Goal: Browse casually: Explore the website without a specific task or goal

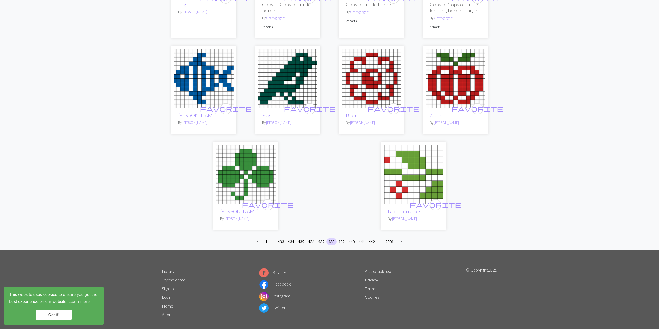
scroll to position [1154, 0]
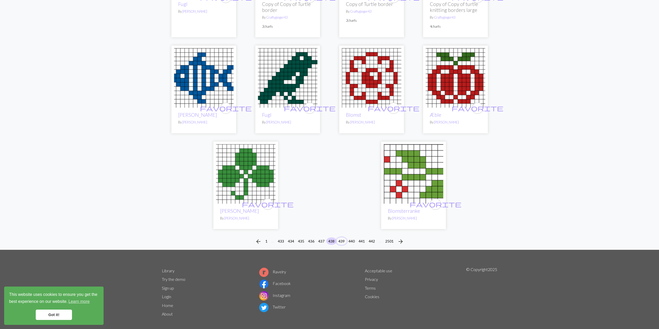
click at [340, 237] on button "439" at bounding box center [341, 241] width 10 height 8
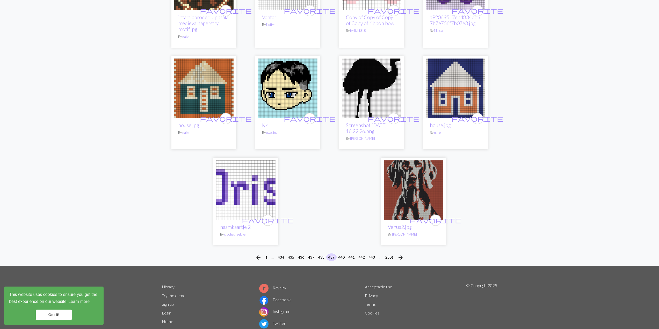
scroll to position [1193, 0]
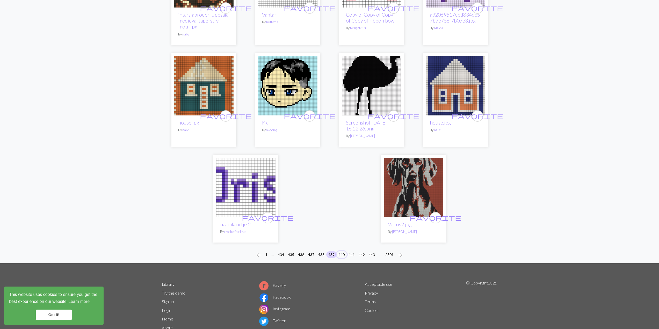
click at [344, 251] on button "440" at bounding box center [341, 255] width 10 height 8
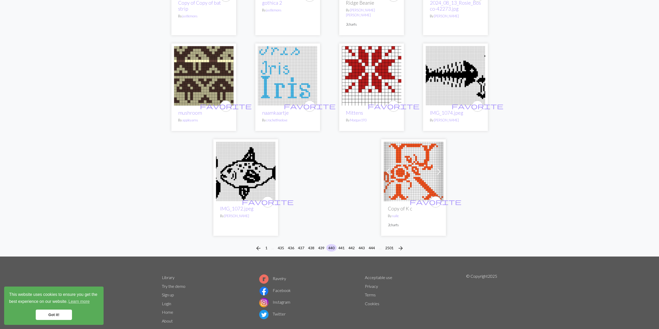
scroll to position [1236, 0]
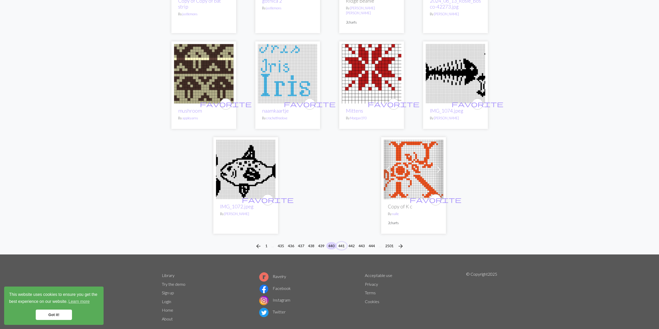
click at [343, 242] on button "441" at bounding box center [341, 246] width 10 height 8
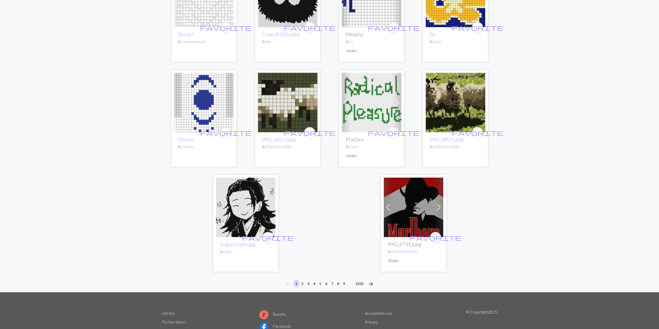
scroll to position [1245, 0]
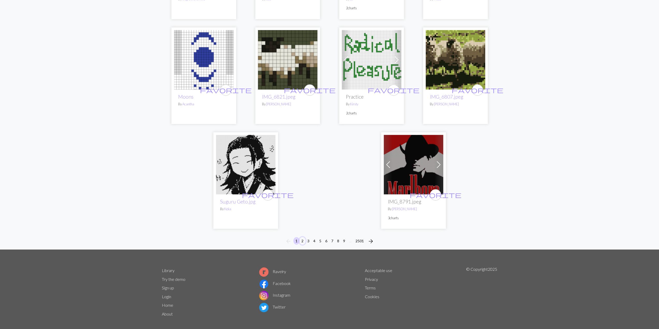
click at [303, 237] on button "2" at bounding box center [302, 241] width 6 height 8
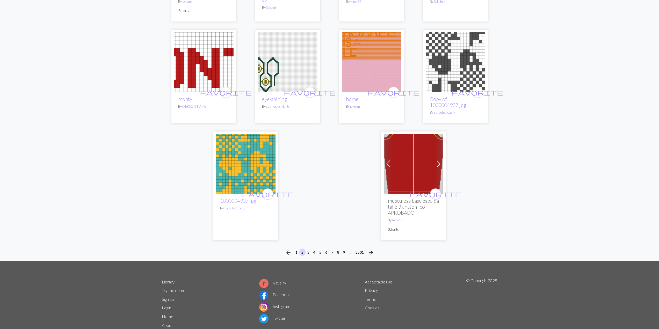
scroll to position [1224, 0]
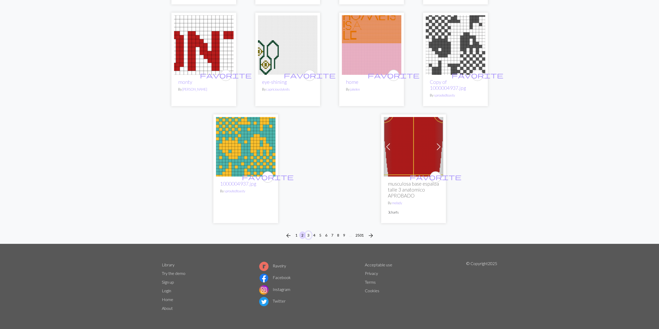
click at [308, 235] on button "3" at bounding box center [308, 235] width 6 height 8
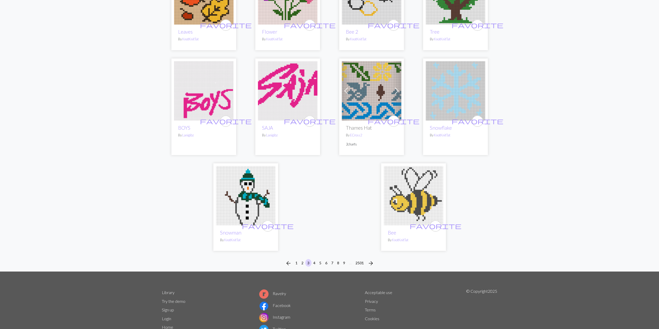
scroll to position [1165, 0]
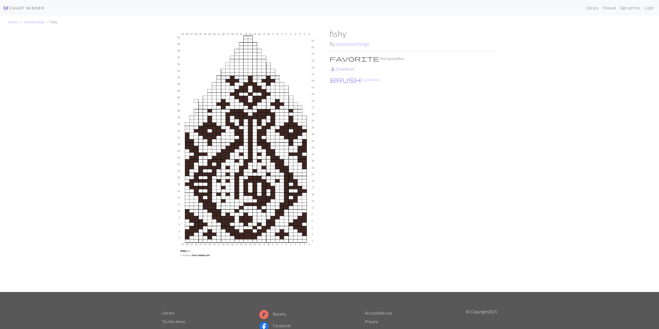
click at [345, 70] on link "save_alt Download" at bounding box center [342, 68] width 25 height 5
click at [347, 44] on link "pamdoesthings" at bounding box center [352, 44] width 33 height 6
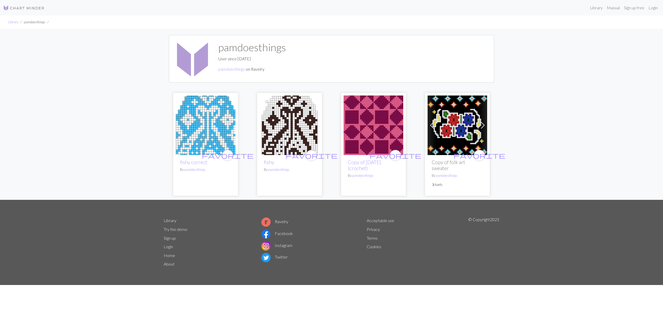
click at [287, 101] on img at bounding box center [290, 126] width 60 height 60
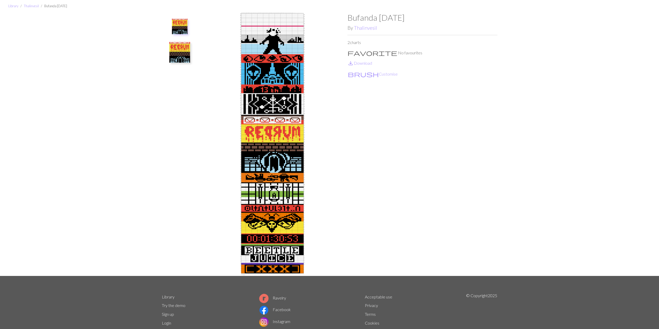
scroll to position [5, 0]
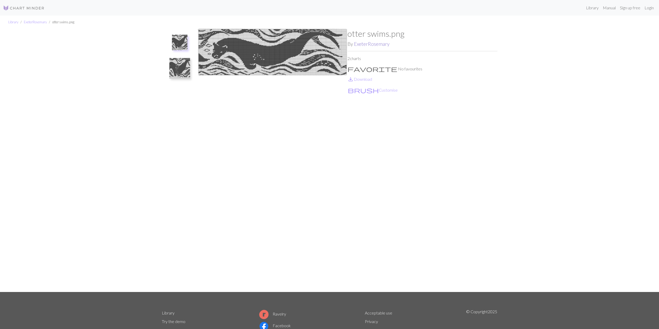
click at [371, 44] on link "ExeterRosemary" at bounding box center [371, 44] width 35 height 6
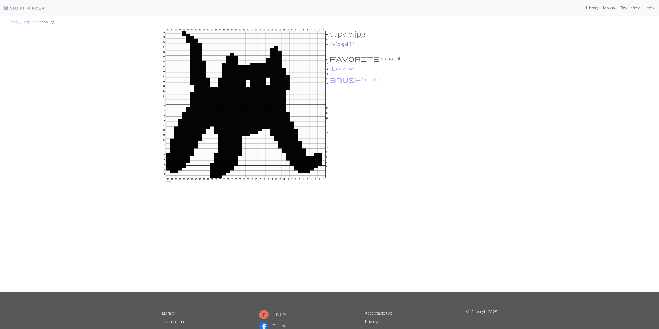
click at [343, 44] on link "Vogel32" at bounding box center [345, 44] width 18 height 6
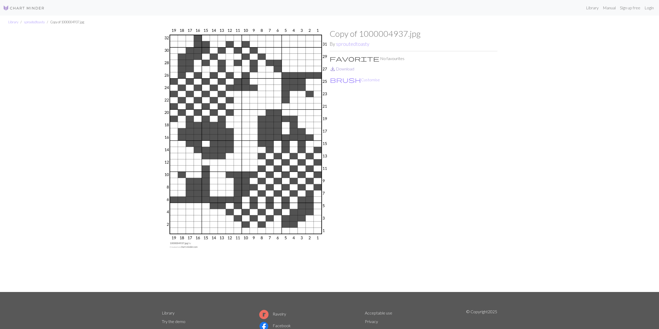
click at [334, 69] on span "save_alt" at bounding box center [333, 68] width 6 height 7
click at [357, 44] on link "sproutedtoasty" at bounding box center [352, 44] width 33 height 6
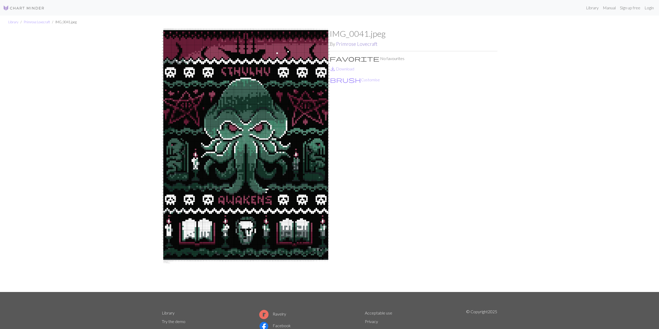
click at [352, 42] on link "Primrose Lovecraft" at bounding box center [356, 44] width 41 height 6
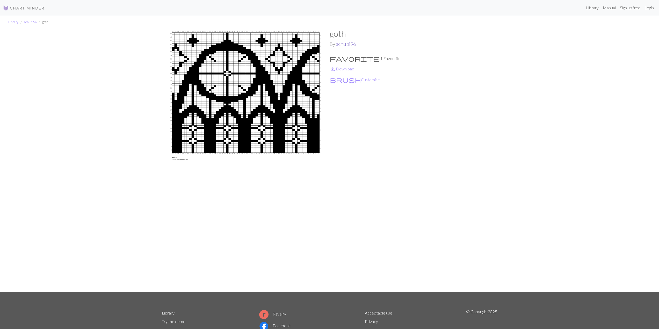
click at [344, 45] on link "schubi96" at bounding box center [346, 44] width 20 height 6
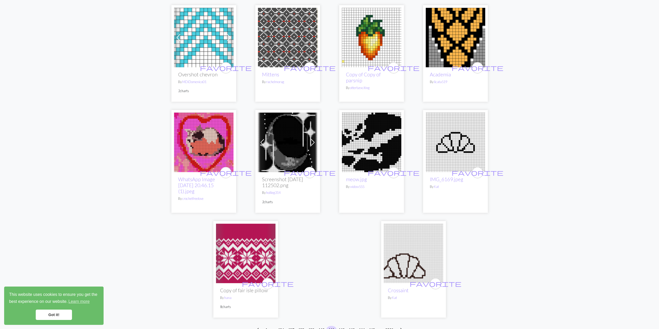
scroll to position [1165, 0]
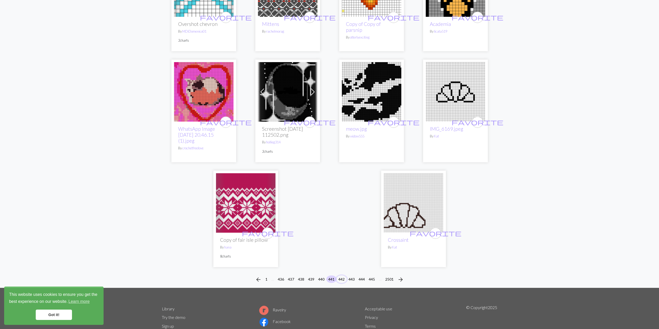
click at [342, 275] on button "442" at bounding box center [341, 279] width 10 height 8
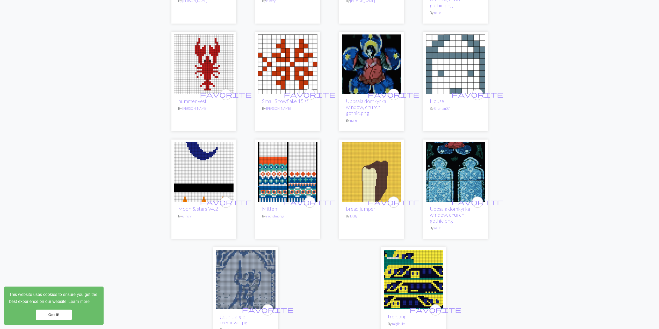
scroll to position [1165, 0]
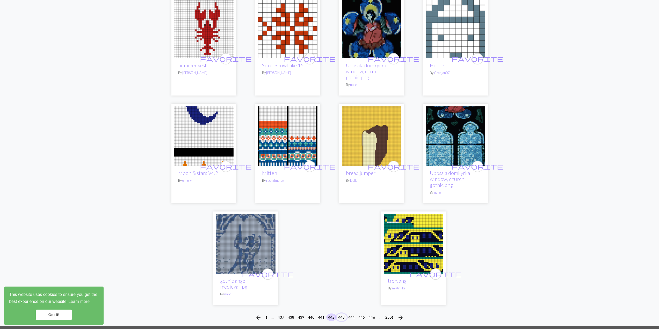
click at [343, 317] on button "443" at bounding box center [341, 318] width 10 height 8
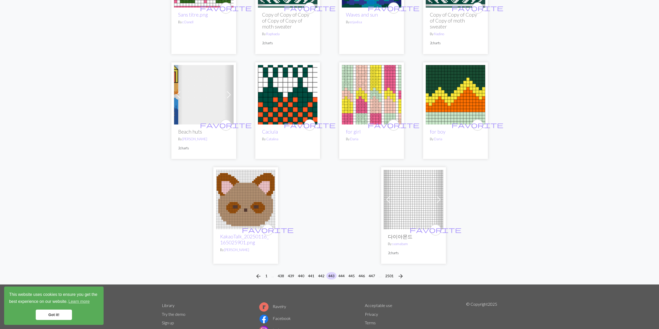
scroll to position [1165, 0]
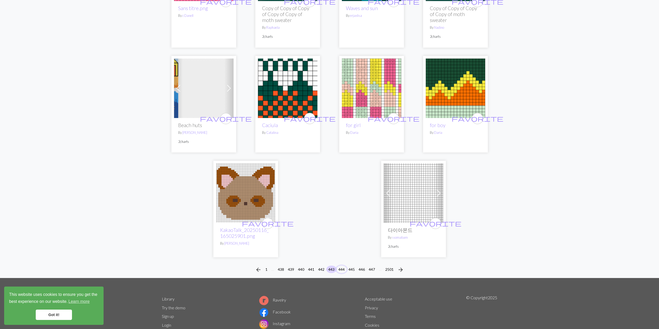
click at [343, 267] on button "444" at bounding box center [341, 270] width 10 height 8
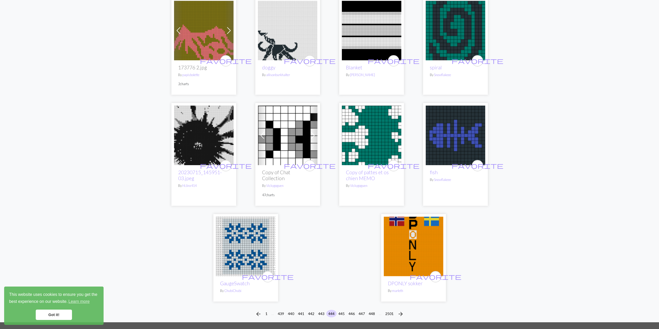
scroll to position [1165, 0]
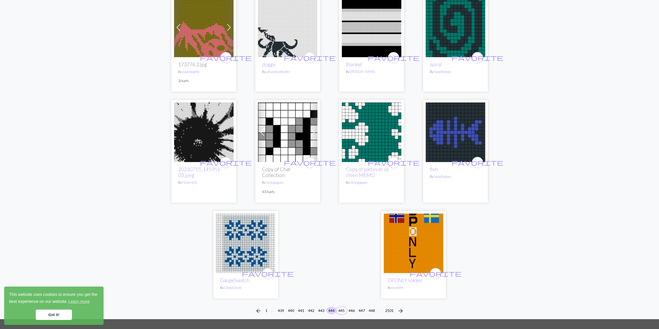
click at [342, 307] on button "445" at bounding box center [341, 311] width 10 height 8
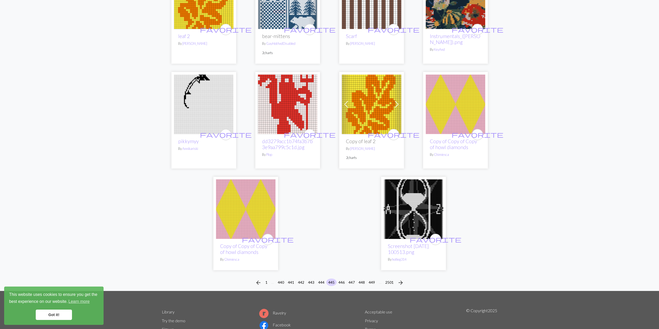
scroll to position [1165, 0]
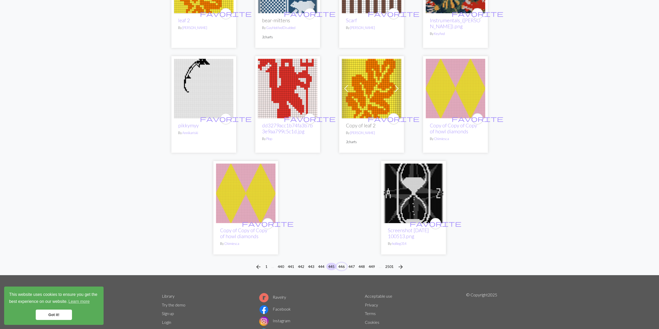
click at [344, 269] on button "446" at bounding box center [341, 267] width 10 height 8
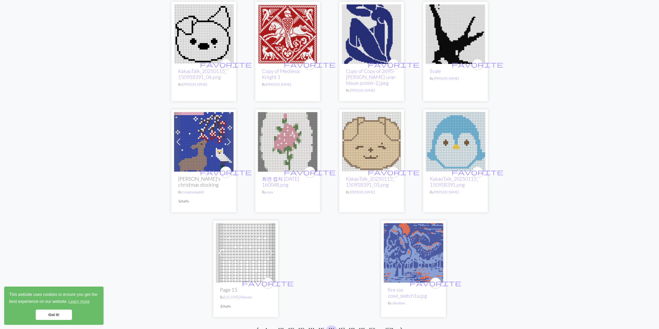
scroll to position [1165, 0]
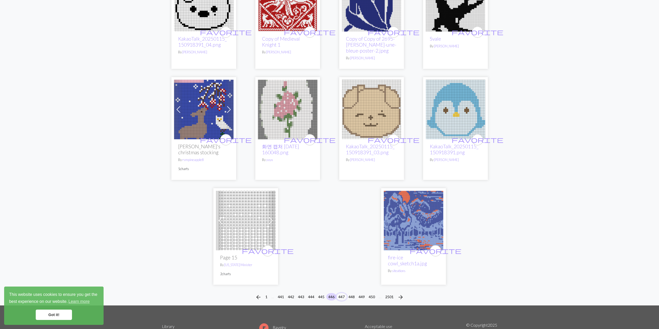
click at [344, 293] on button "447" at bounding box center [341, 297] width 10 height 8
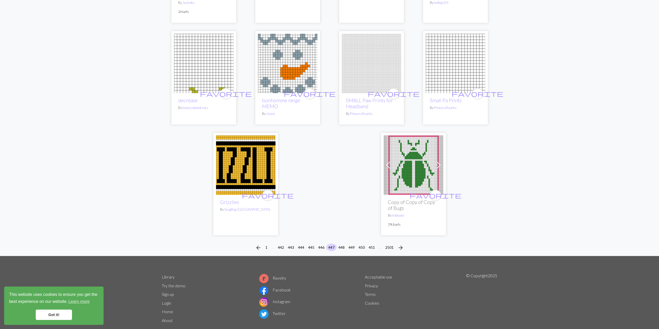
scroll to position [1248, 0]
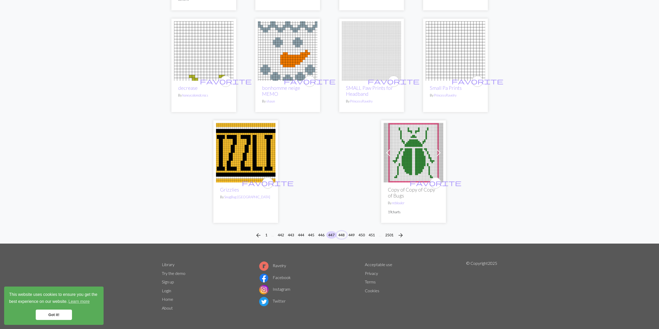
click at [342, 234] on button "448" at bounding box center [341, 235] width 10 height 8
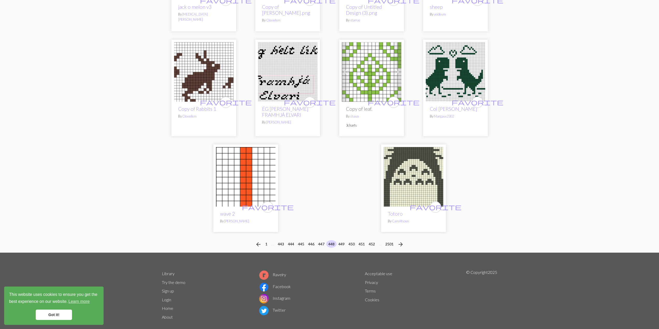
scroll to position [1251, 0]
click at [342, 240] on button "449" at bounding box center [341, 244] width 10 height 8
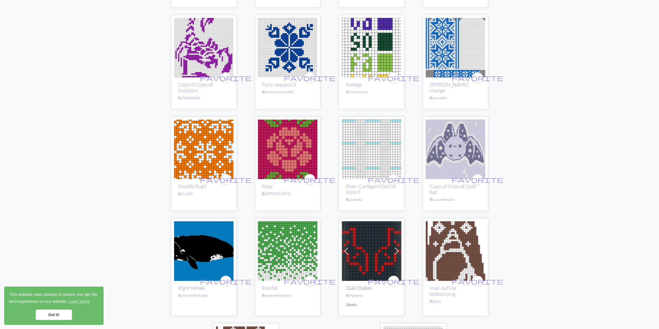
scroll to position [1165, 0]
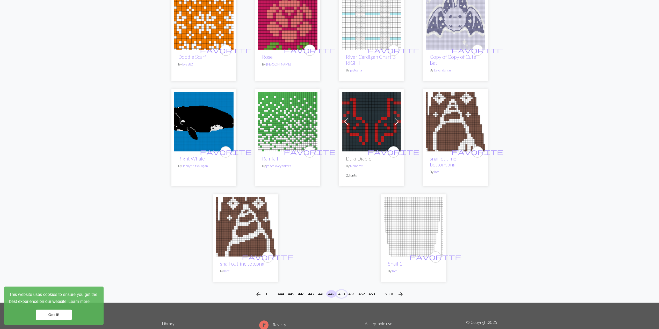
click at [340, 293] on button "450" at bounding box center [341, 294] width 10 height 8
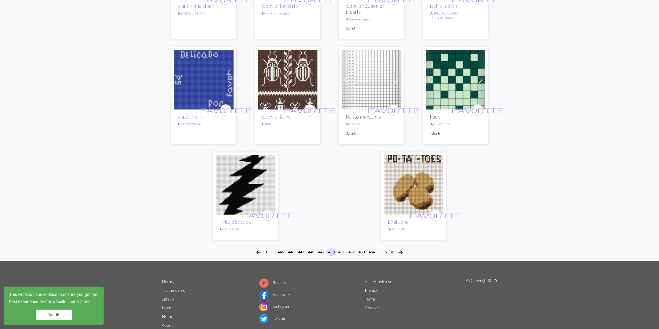
scroll to position [1208, 0]
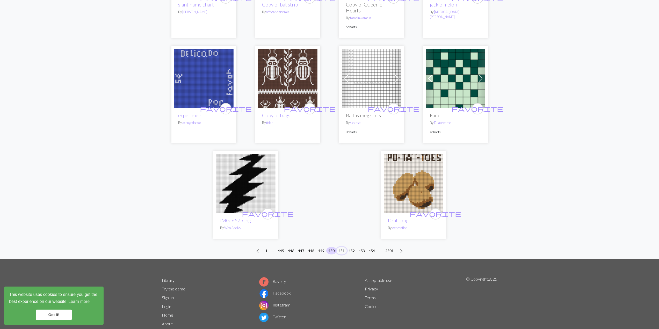
click at [341, 247] on button "451" at bounding box center [341, 251] width 10 height 8
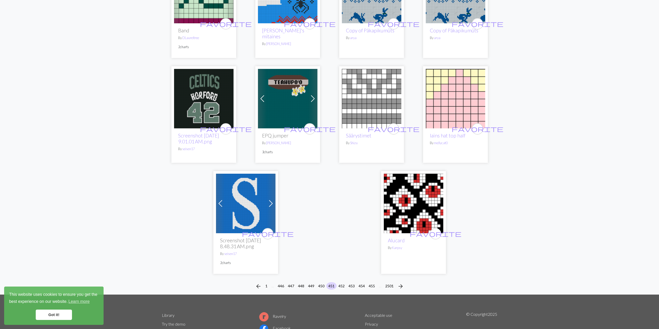
scroll to position [1254, 0]
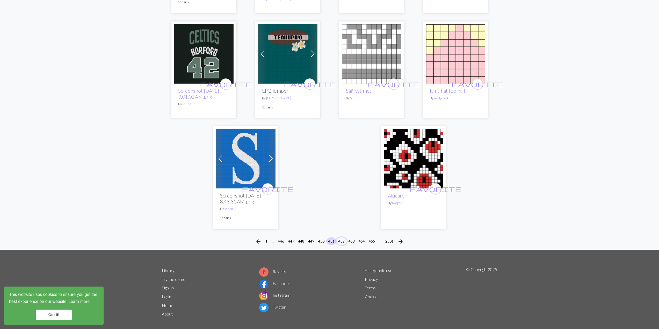
click at [340, 237] on button "452" at bounding box center [341, 241] width 10 height 8
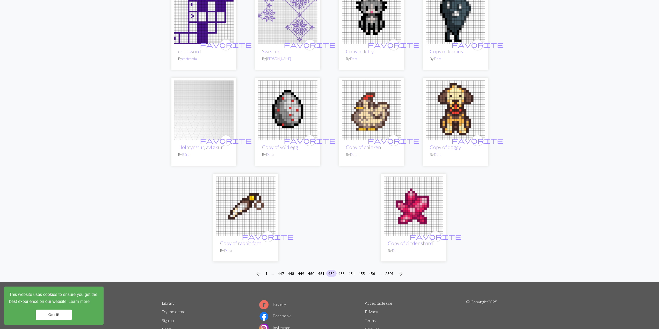
scroll to position [1165, 0]
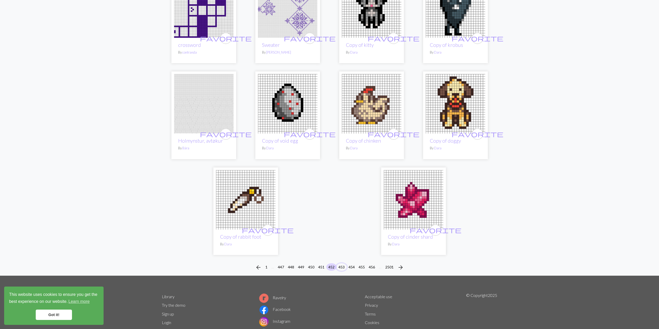
click at [341, 266] on button "453" at bounding box center [341, 267] width 10 height 8
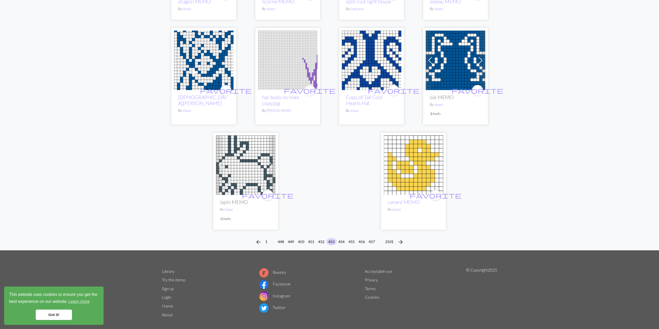
scroll to position [1203, 0]
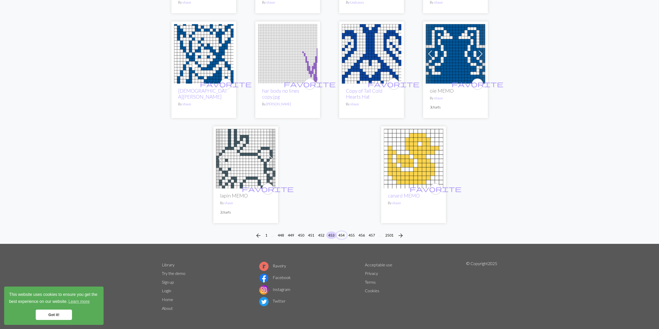
click at [339, 235] on button "454" at bounding box center [341, 235] width 10 height 8
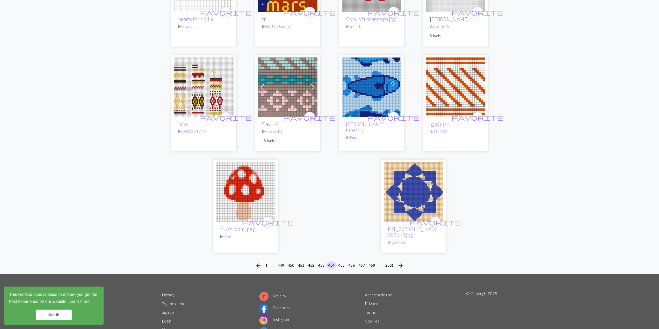
scroll to position [1191, 0]
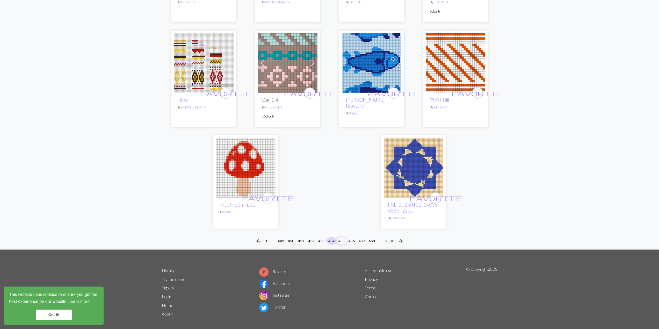
click at [345, 237] on button "455" at bounding box center [341, 241] width 10 height 8
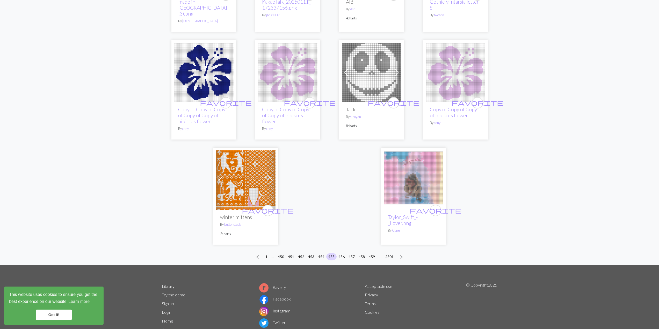
scroll to position [1200, 0]
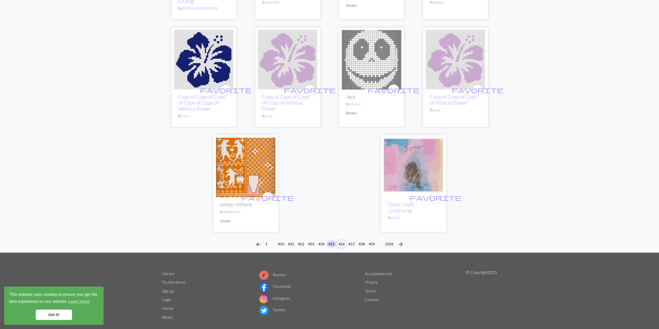
click at [342, 240] on button "456" at bounding box center [341, 244] width 10 height 8
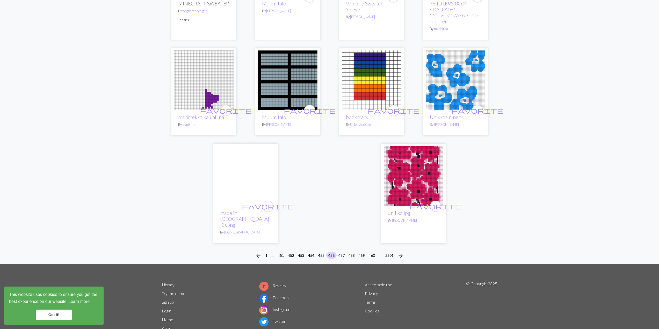
scroll to position [1182, 0]
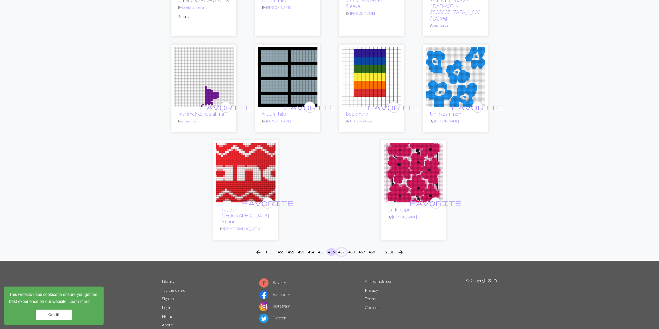
click at [342, 248] on button "457" at bounding box center [341, 252] width 10 height 8
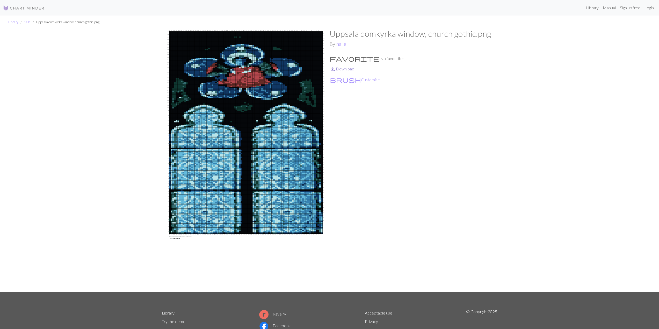
click at [344, 69] on link "save_alt Download" at bounding box center [342, 68] width 25 height 5
click at [338, 44] on link "nalle" at bounding box center [341, 44] width 10 height 6
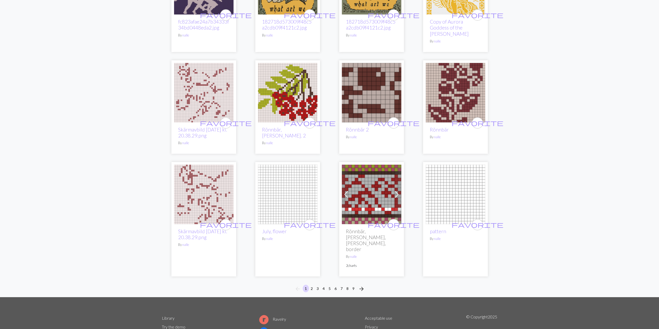
scroll to position [295, 0]
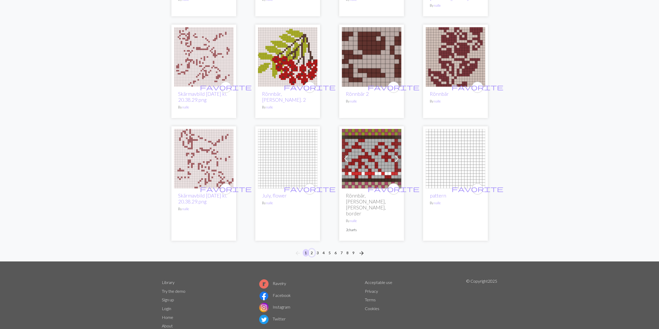
click at [311, 249] on button "2" at bounding box center [312, 253] width 6 height 8
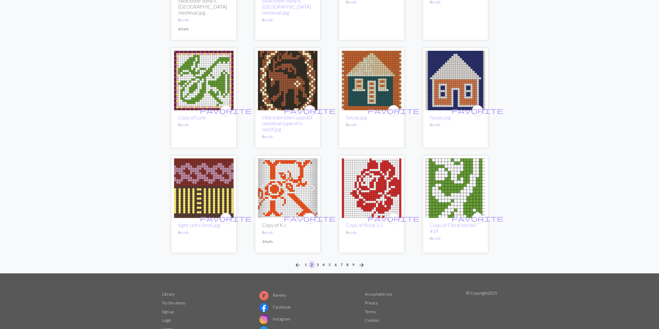
scroll to position [316, 0]
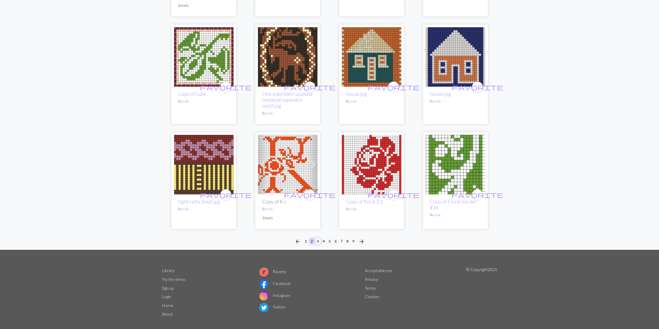
click at [318, 237] on button "3" at bounding box center [318, 241] width 6 height 8
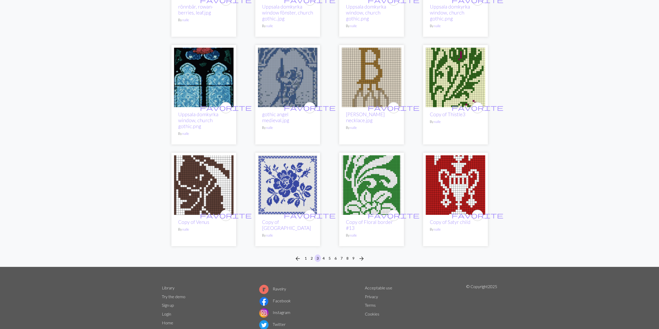
scroll to position [307, 0]
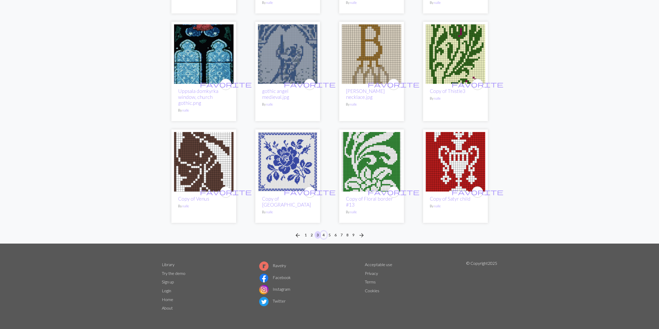
click at [323, 235] on button "4" at bounding box center [324, 235] width 6 height 8
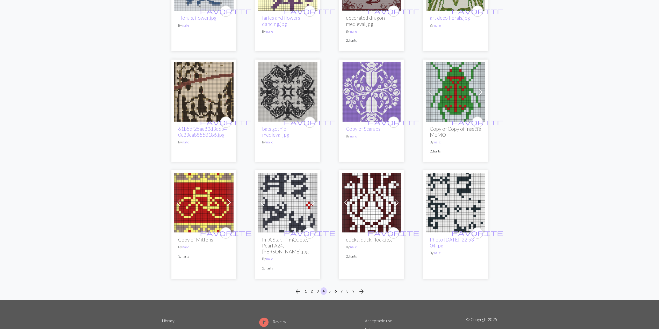
scroll to position [302, 0]
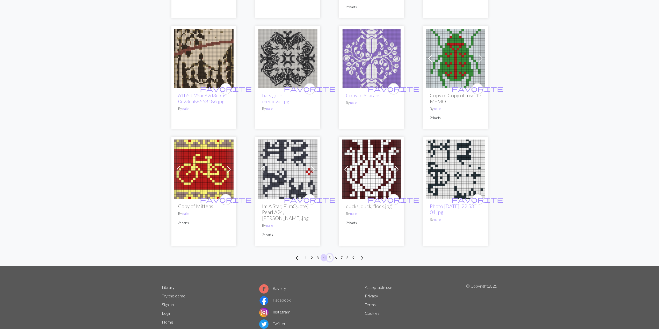
click at [330, 254] on button "5" at bounding box center [330, 258] width 6 height 8
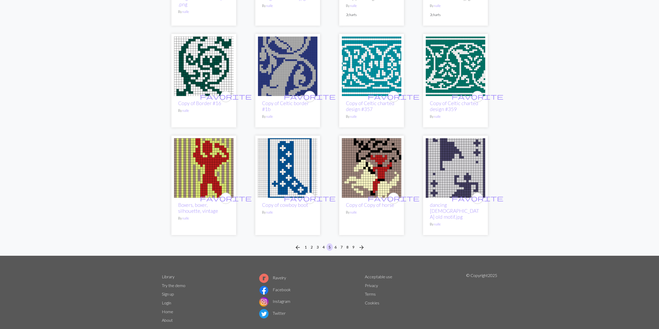
scroll to position [295, 0]
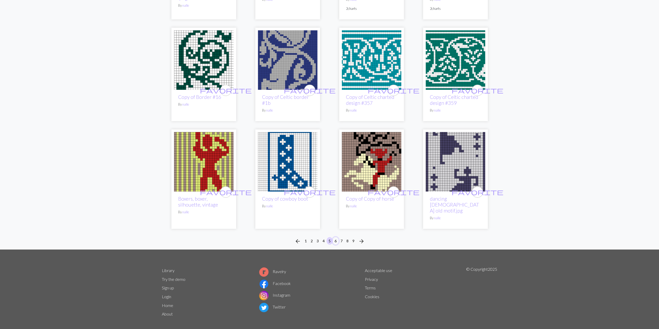
click at [334, 237] on button "6" at bounding box center [335, 241] width 6 height 8
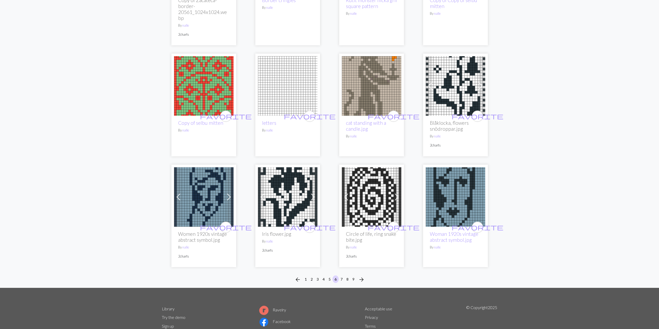
scroll to position [302, 0]
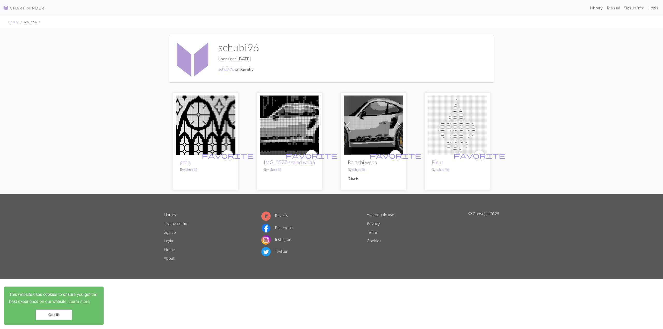
click at [591, 9] on link "Library" at bounding box center [596, 8] width 17 height 10
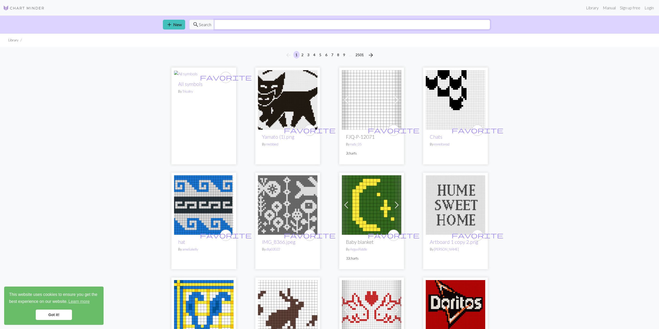
click at [249, 28] on input "text" at bounding box center [352, 25] width 276 height 10
type input "goth"
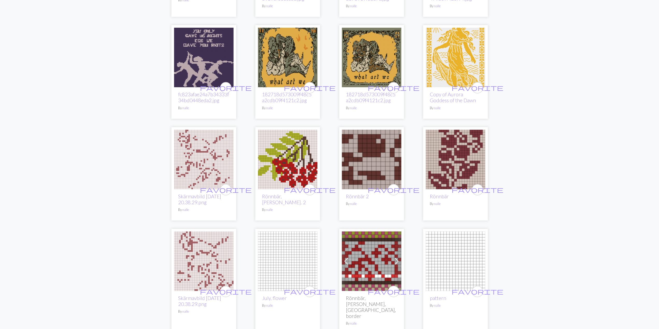
scroll to position [259, 0]
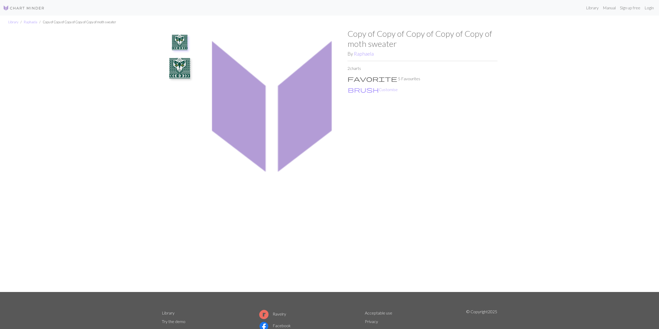
click at [177, 70] on img at bounding box center [179, 68] width 21 height 21
click at [181, 41] on img at bounding box center [179, 45] width 21 height 21
click at [369, 54] on link "Raphaela" at bounding box center [364, 54] width 20 height 6
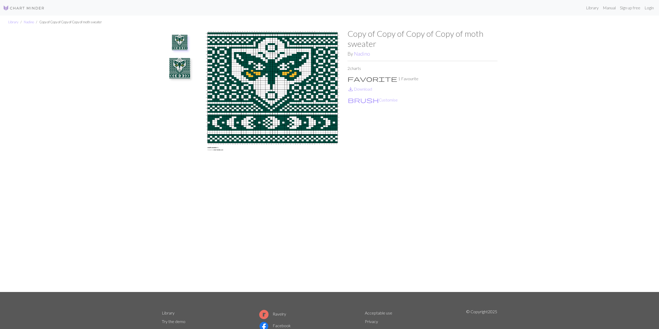
click at [180, 63] on img at bounding box center [179, 68] width 21 height 21
click at [179, 71] on img at bounding box center [180, 71] width 16 height 16
click at [184, 39] on img at bounding box center [179, 45] width 21 height 21
click at [178, 71] on img at bounding box center [179, 68] width 21 height 21
click at [360, 90] on link "save_alt Download" at bounding box center [359, 88] width 25 height 5
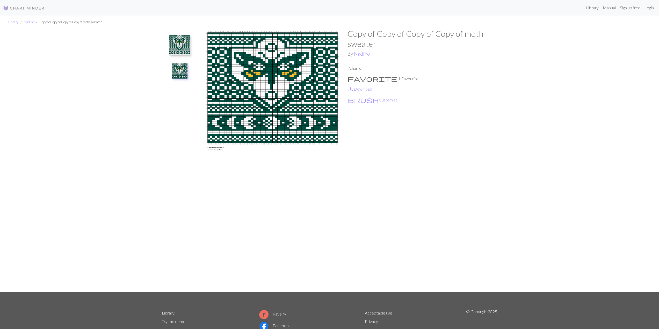
click at [183, 46] on img at bounding box center [179, 45] width 21 height 21
click at [369, 90] on link "save_alt Download" at bounding box center [359, 88] width 25 height 5
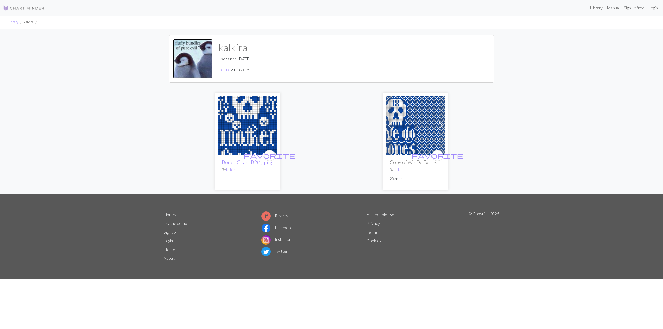
click at [239, 132] on img at bounding box center [248, 126] width 60 height 60
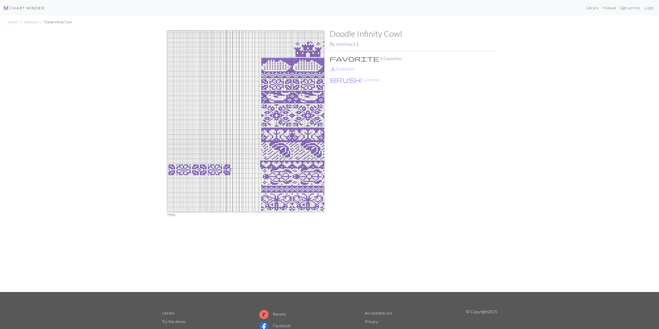
click at [342, 45] on link "swomack1" at bounding box center [347, 44] width 23 height 6
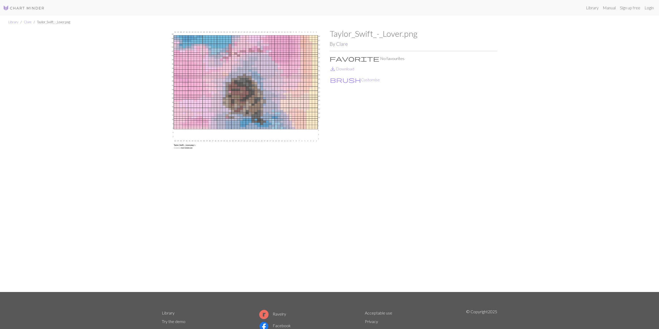
click at [341, 45] on link "Clare" at bounding box center [342, 44] width 12 height 6
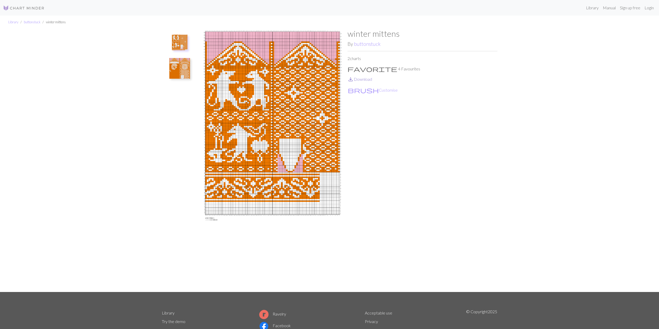
click at [368, 79] on link "save_alt Download" at bounding box center [359, 79] width 25 height 5
click at [174, 71] on img at bounding box center [179, 68] width 21 height 21
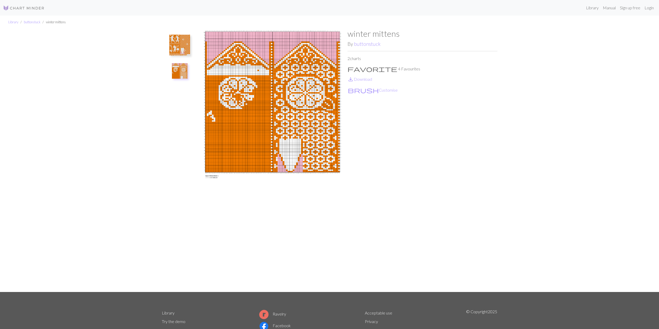
click at [362, 82] on p "save_alt Download" at bounding box center [422, 79] width 150 height 6
click at [366, 44] on link "buttonstuck" at bounding box center [367, 44] width 27 height 6
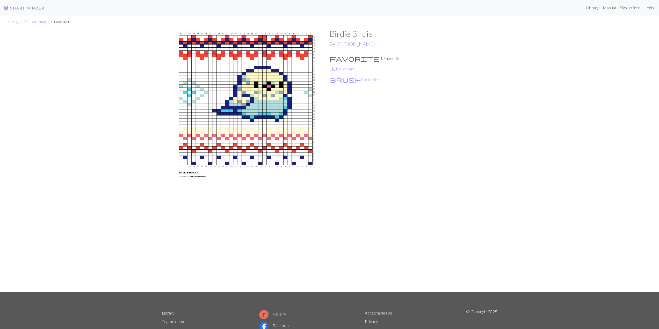
click at [349, 71] on p "save_alt Download" at bounding box center [414, 69] width 168 height 6
click at [347, 70] on link "save_alt Download" at bounding box center [342, 68] width 25 height 5
click at [338, 46] on link "[PERSON_NAME]" at bounding box center [355, 44] width 39 height 6
